Goal: Task Accomplishment & Management: Use online tool/utility

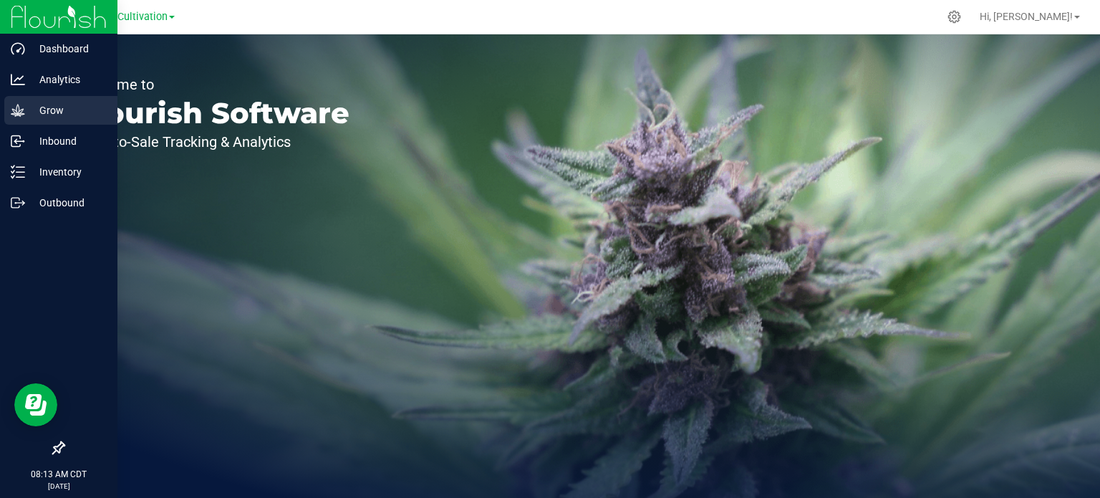
click at [37, 112] on p "Grow" at bounding box center [68, 110] width 86 height 17
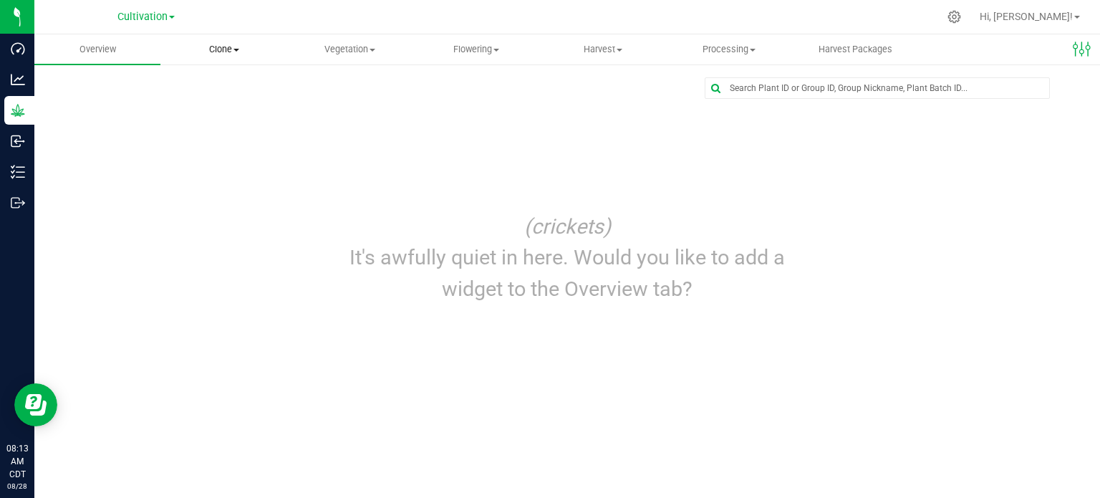
click at [235, 45] on span "Clone" at bounding box center [223, 49] width 125 height 13
click at [229, 102] on span "Cloning groups" at bounding box center [214, 103] width 108 height 12
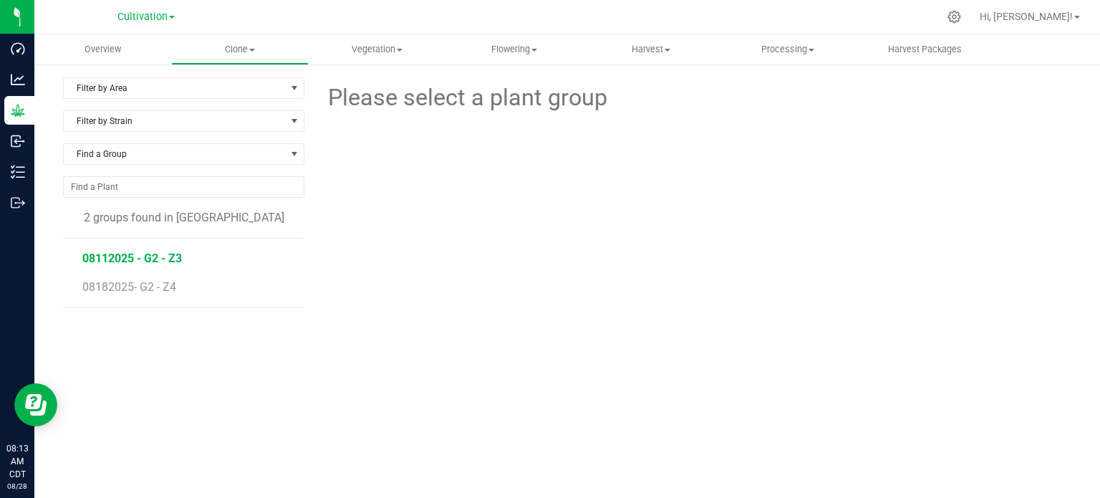
click at [130, 253] on span "08112025 - G2 - Z3" at bounding box center [132, 258] width 100 height 14
